Goal: Information Seeking & Learning: Check status

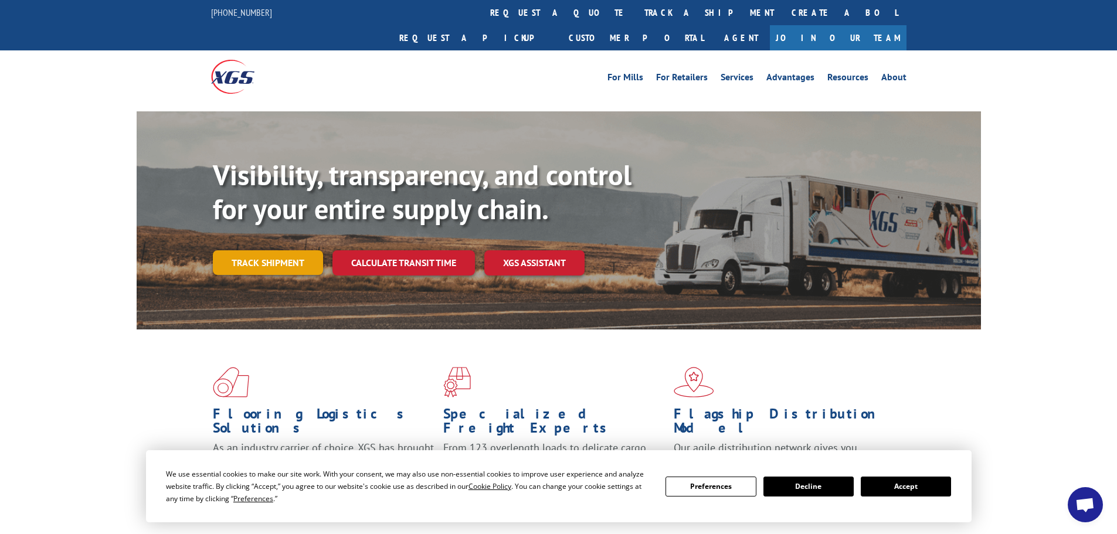
click at [279, 250] on link "Track shipment" at bounding box center [268, 262] width 110 height 25
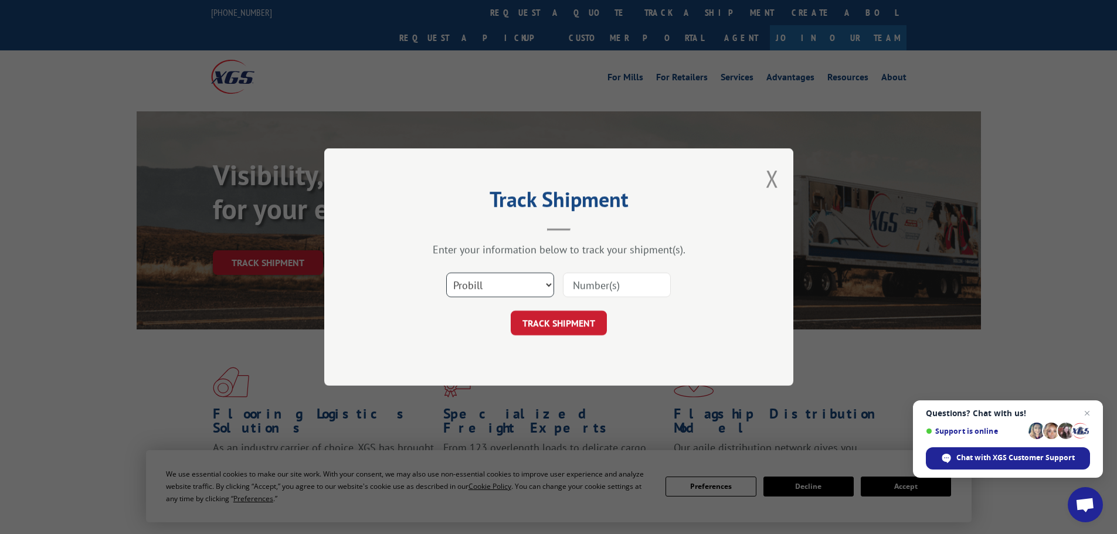
click at [536, 288] on select "Select category... Probill BOL PO" at bounding box center [500, 285] width 108 height 25
click at [519, 217] on header "Track Shipment" at bounding box center [559, 211] width 352 height 40
click at [508, 277] on select "Select category... Probill BOL PO" at bounding box center [500, 285] width 108 height 25
select select "bol"
click at [446, 273] on select "Select category... Probill BOL PO" at bounding box center [500, 285] width 108 height 25
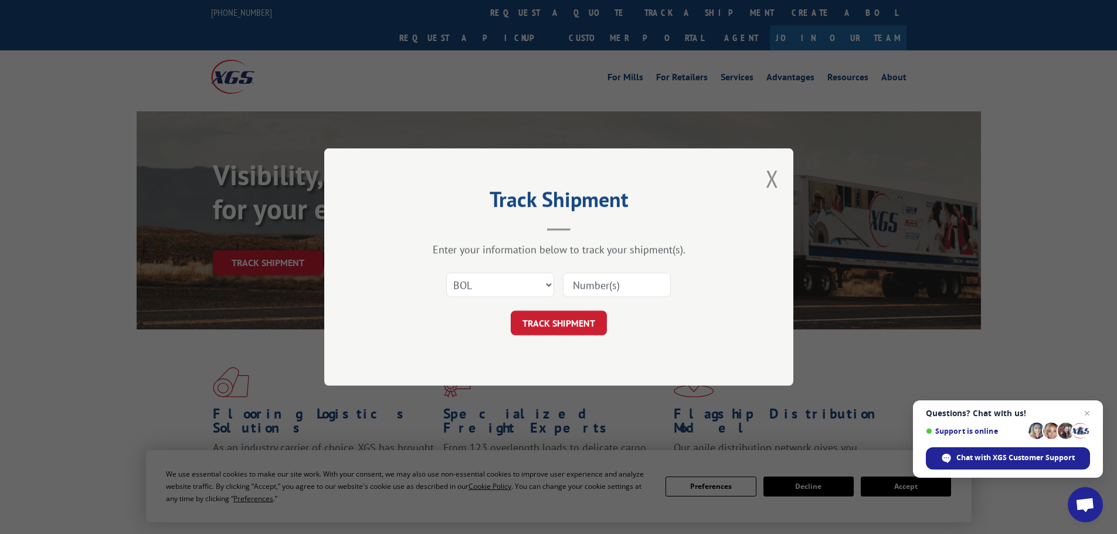
click at [588, 284] on input at bounding box center [617, 285] width 108 height 25
paste input "987439"
type input "987439"
click at [559, 326] on button "TRACK SHIPMENT" at bounding box center [559, 323] width 96 height 25
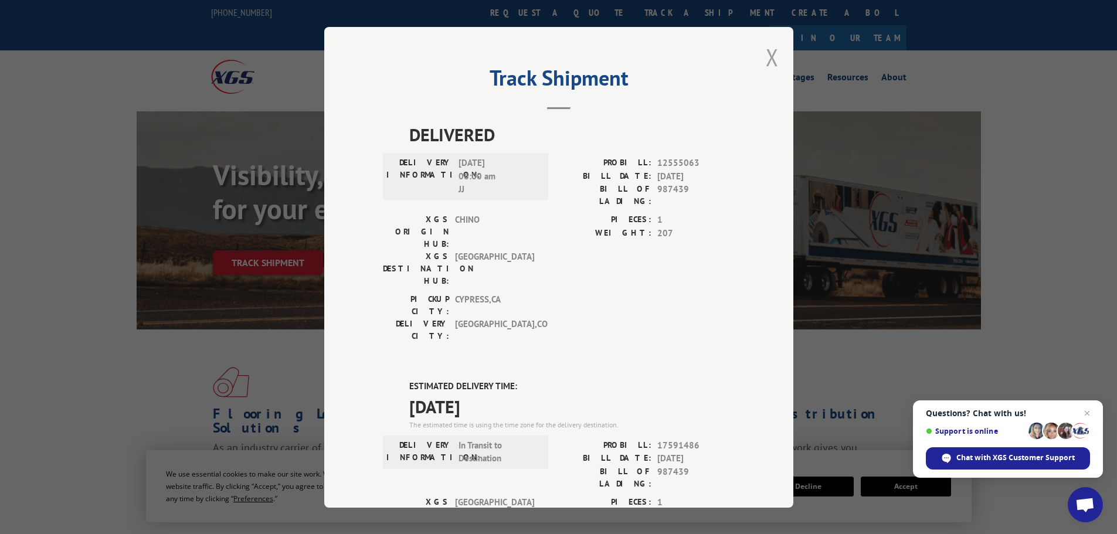
click at [767, 55] on button "Close modal" at bounding box center [772, 57] width 13 height 31
